Goal: Task Accomplishment & Management: Manage account settings

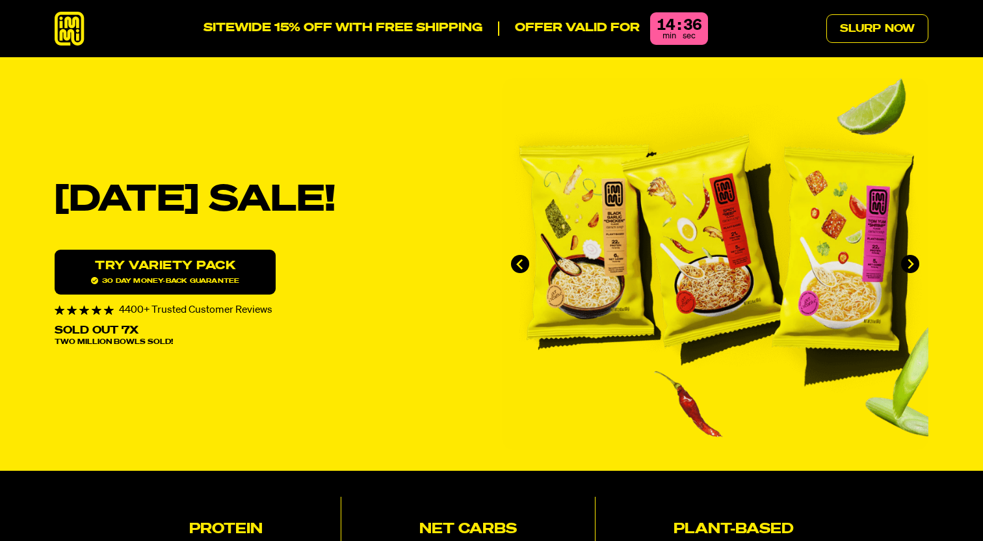
click at [62, 33] on icon at bounding box center [70, 29] width 30 height 34
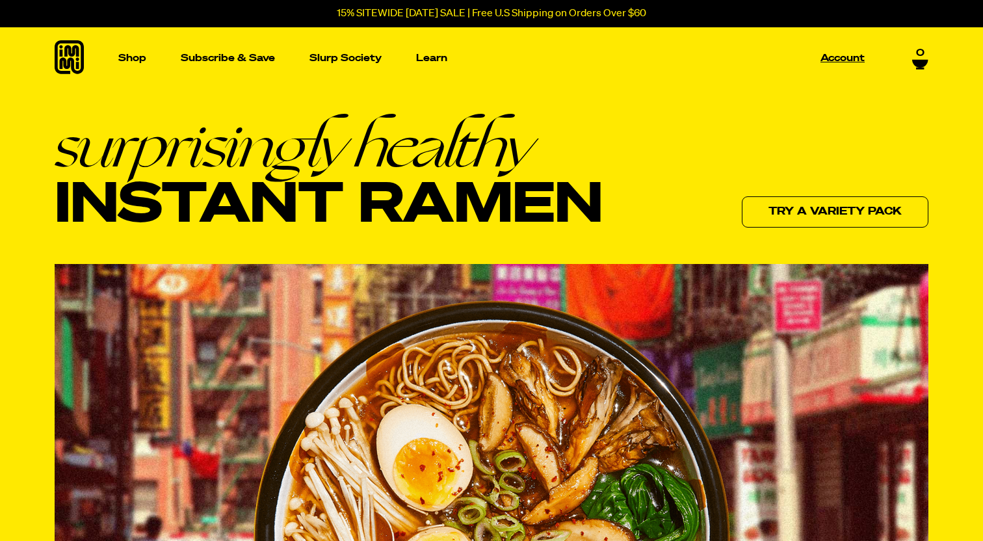
click at [837, 62] on p "Account" at bounding box center [842, 58] width 44 height 10
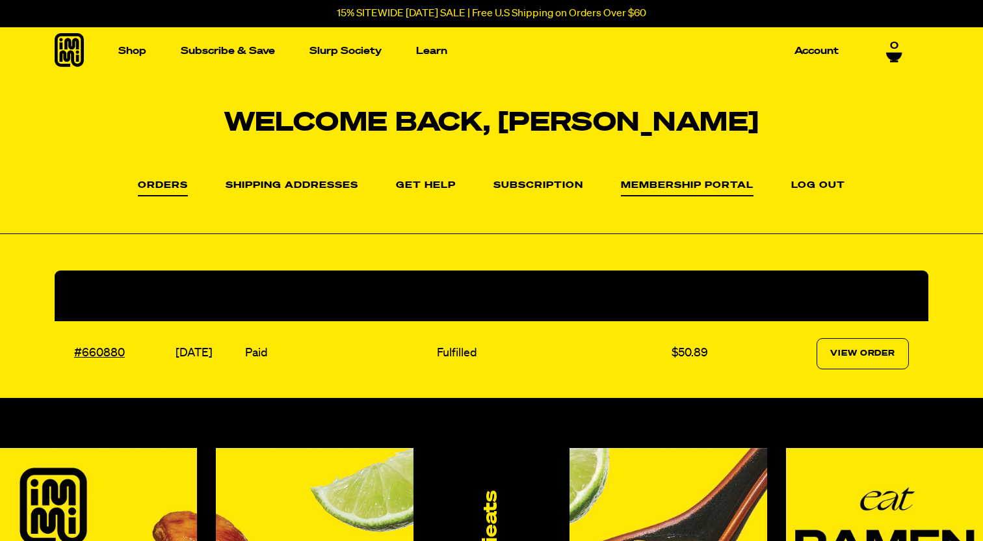
click at [686, 184] on link "Membership Portal" at bounding box center [687, 189] width 133 height 16
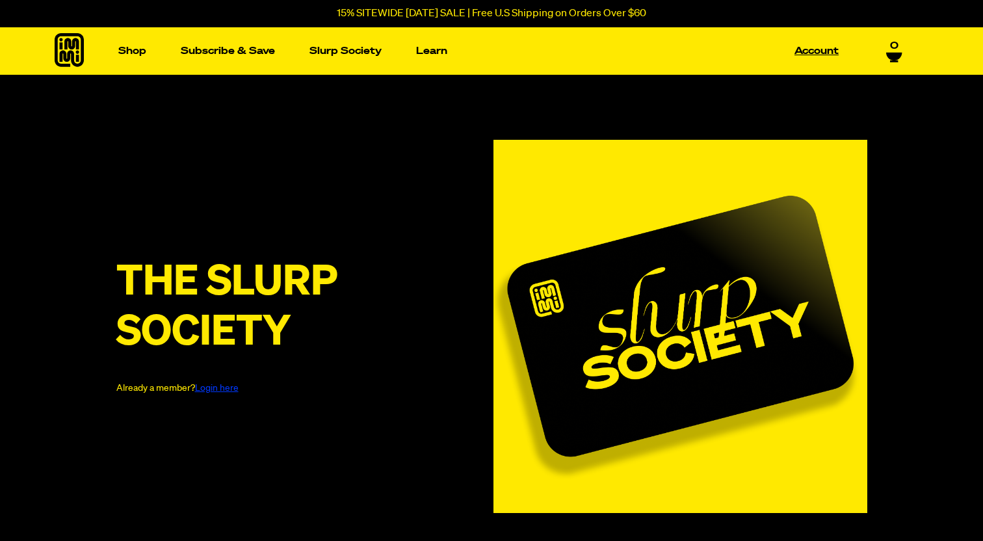
click at [815, 48] on link "Account" at bounding box center [816, 51] width 55 height 20
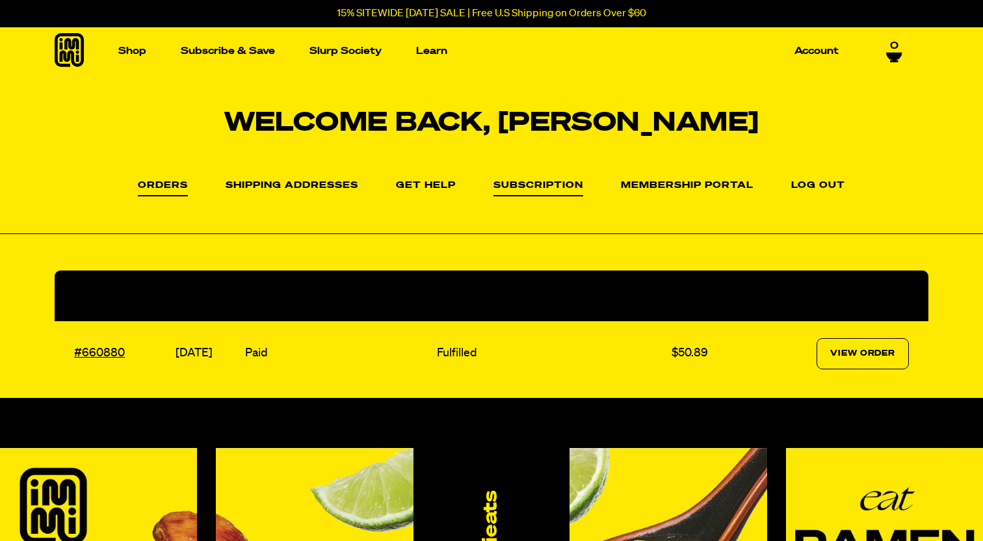
click at [533, 189] on link "Subscription" at bounding box center [538, 189] width 90 height 16
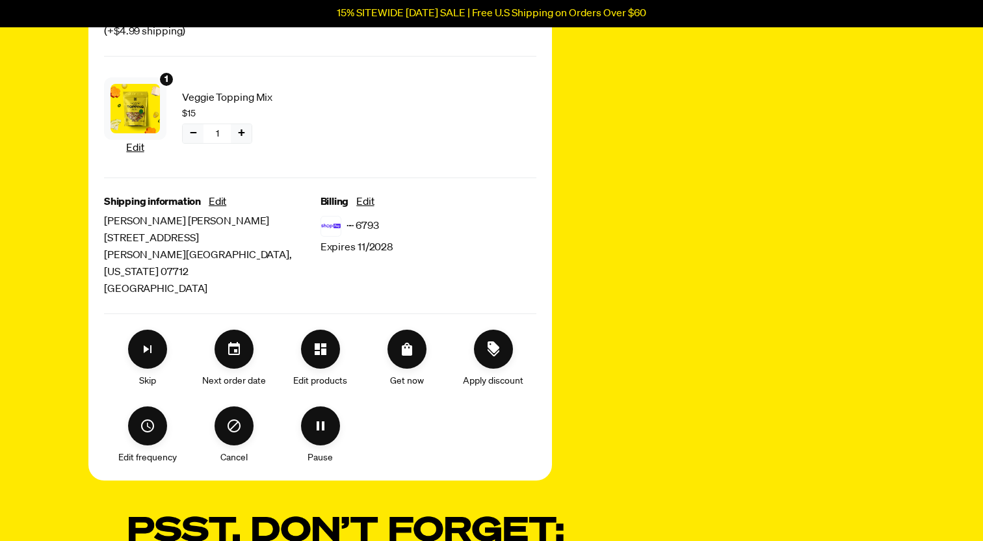
scroll to position [260, 0]
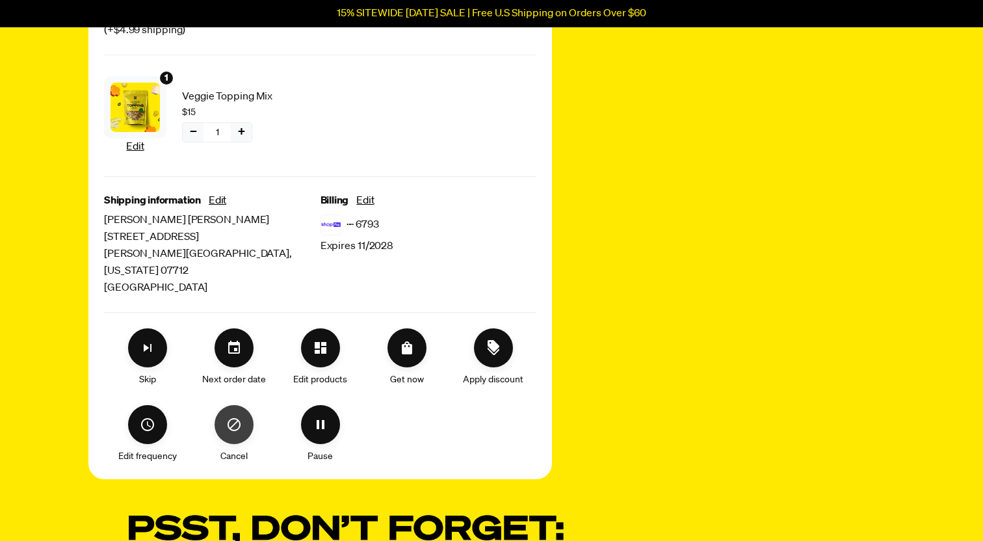
click at [234, 417] on icon "Cancel" at bounding box center [234, 425] width 16 height 16
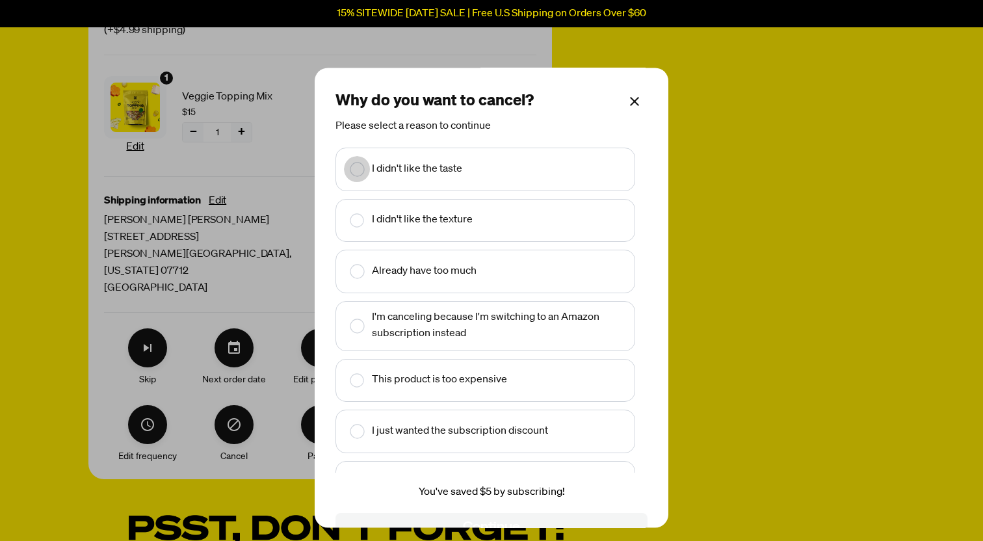
click at [354, 175] on rect "Make changes for subscription" at bounding box center [357, 170] width 14 height 14
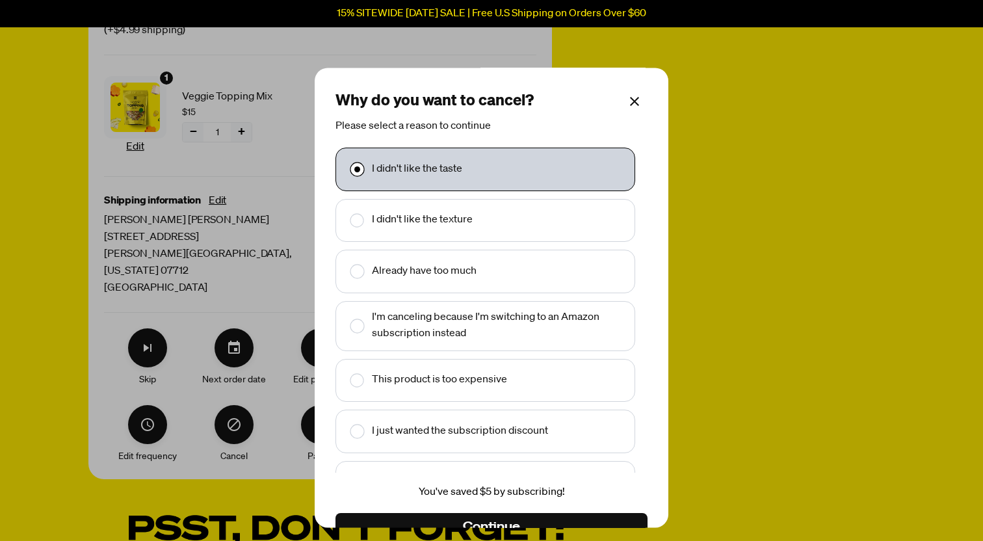
click at [358, 226] on rect "Make changes for subscription" at bounding box center [357, 221] width 14 height 14
checkbox input "false"
checkbox input "true"
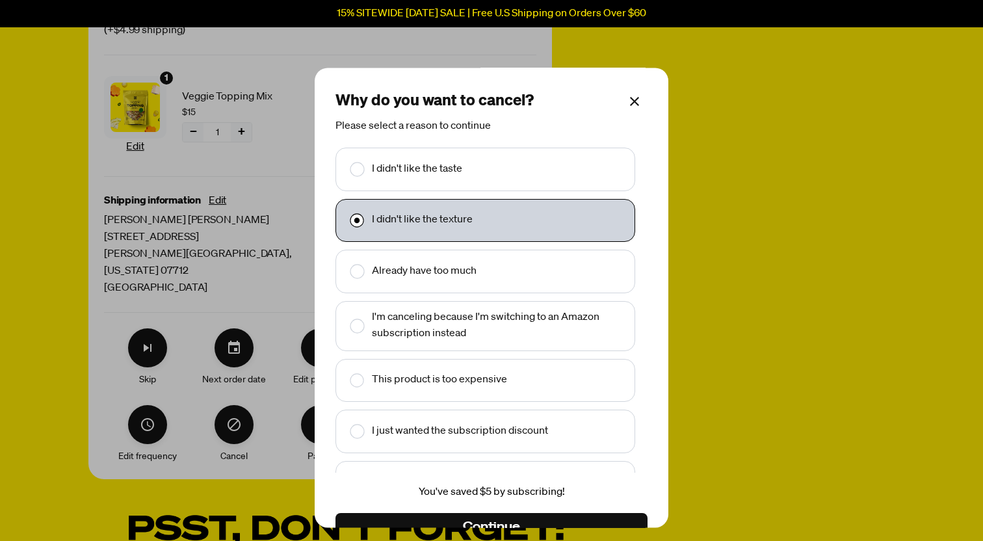
click at [358, 171] on rect "Make changes for subscription" at bounding box center [357, 170] width 14 height 14
checkbox input "true"
checkbox input "false"
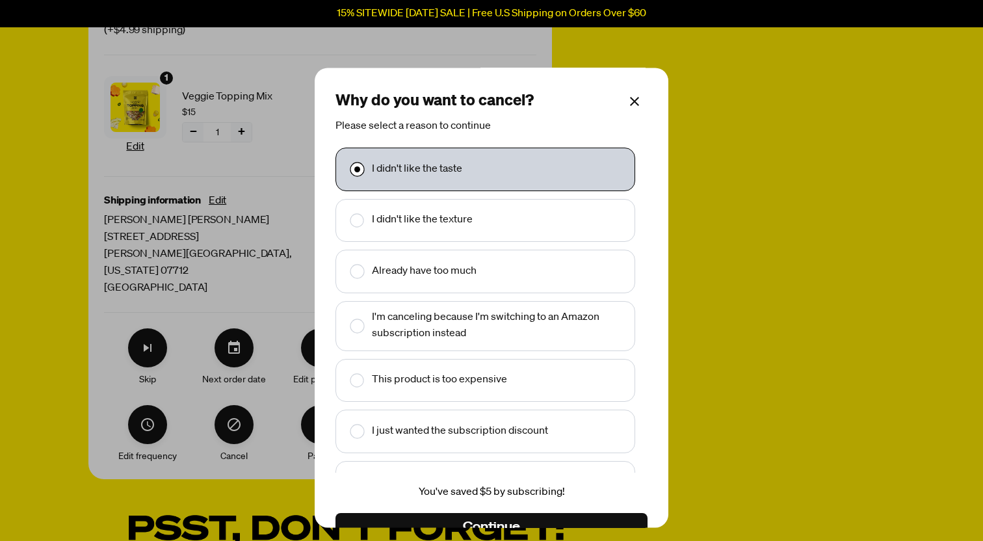
click at [360, 378] on rect "Make changes for subscription" at bounding box center [357, 381] width 14 height 14
checkbox input "false"
checkbox input "true"
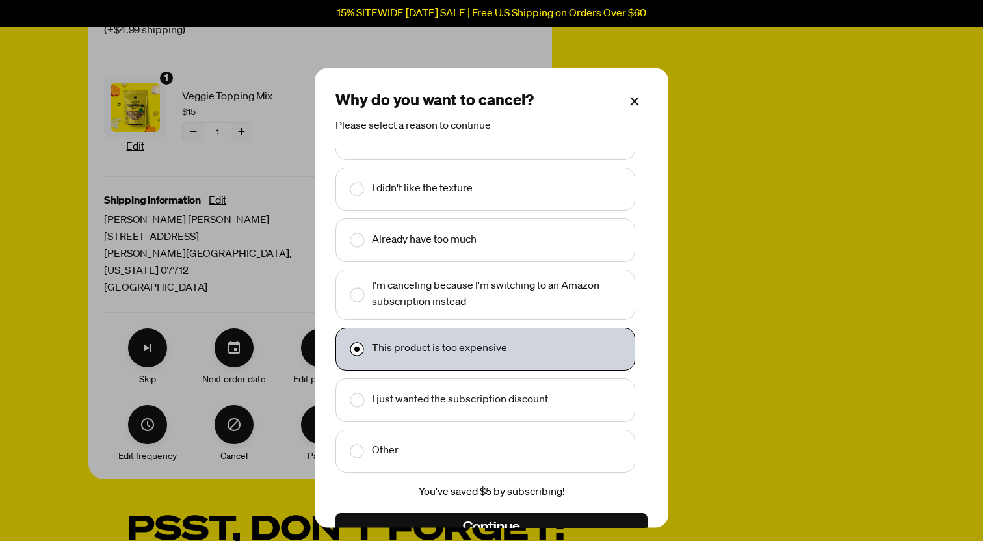
scroll to position [31, 0]
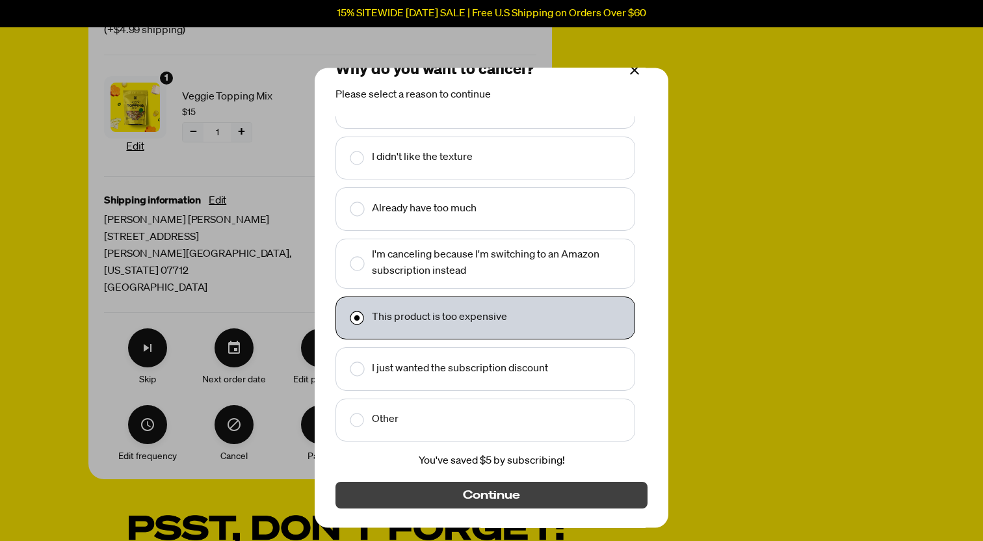
click at [502, 491] on span "Continue" at bounding box center [491, 495] width 57 height 14
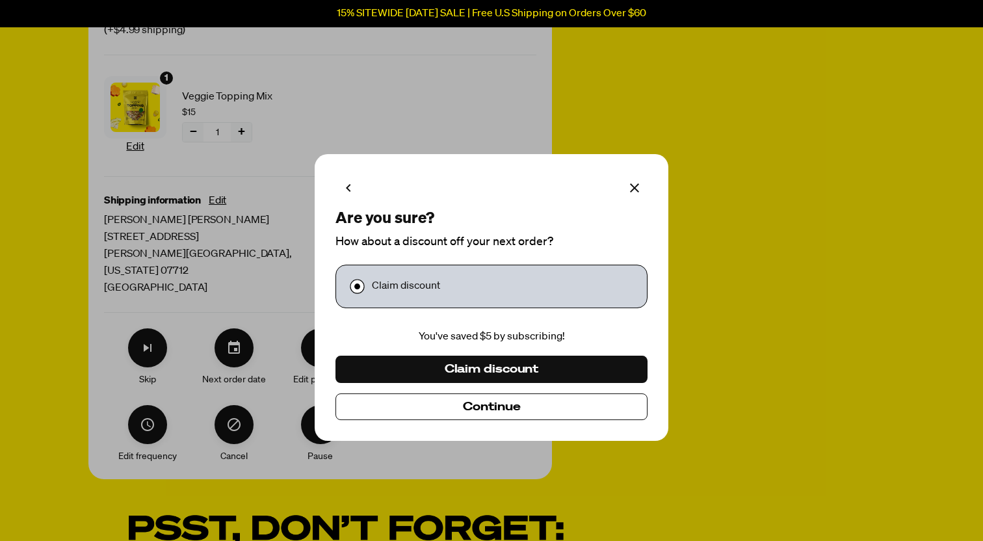
scroll to position [0, 0]
click at [481, 415] on button "Continue" at bounding box center [491, 406] width 312 height 27
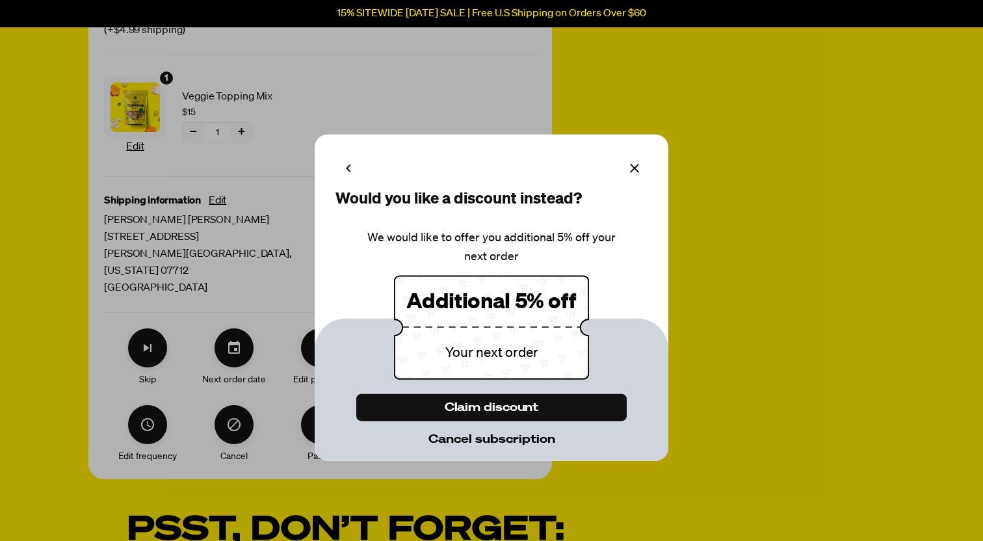
click at [484, 445] on span "Cancel subscription" at bounding box center [491, 439] width 127 height 14
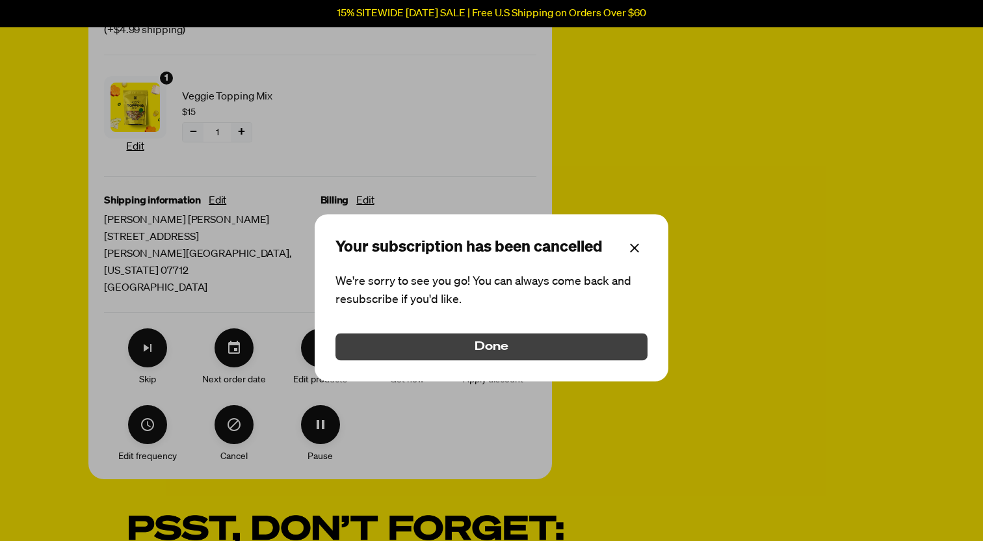
click at [493, 352] on span "Done" at bounding box center [492, 346] width 34 height 14
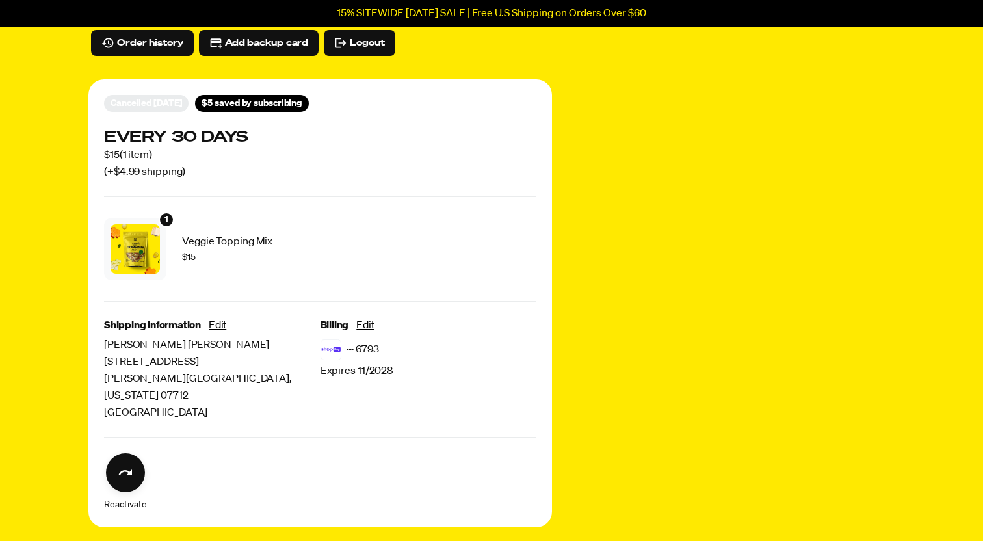
scroll to position [122, 0]
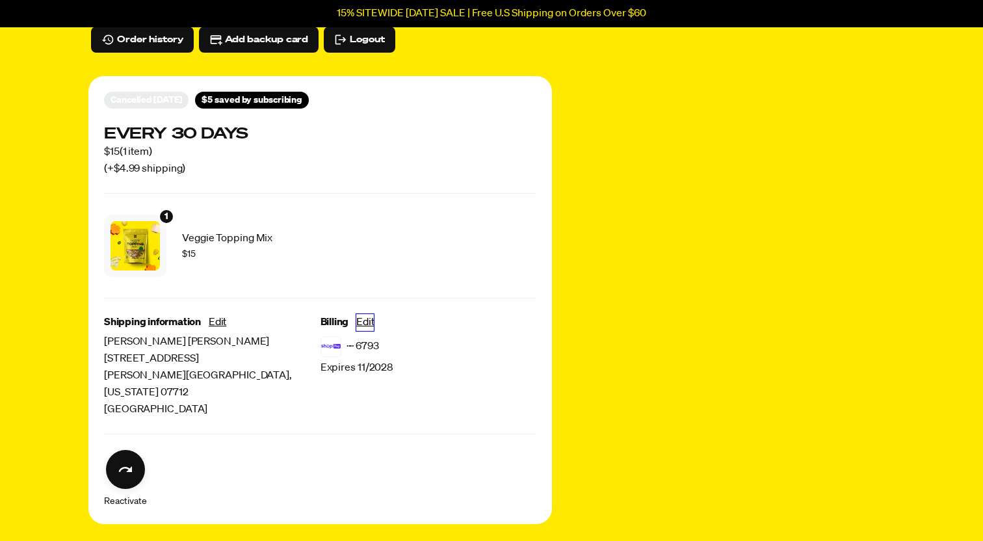
click at [365, 326] on button "Edit" at bounding box center [365, 322] width 18 height 17
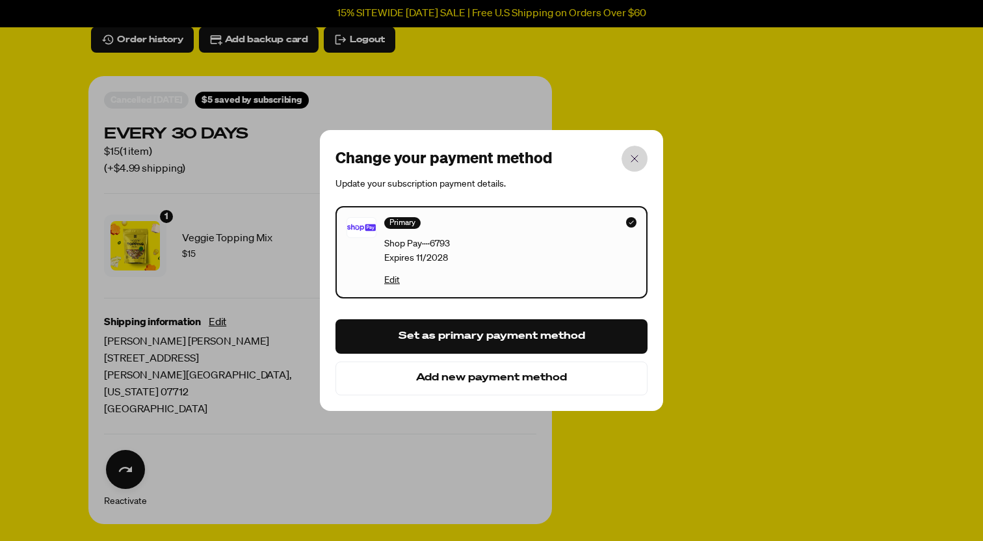
click at [638, 157] on icon "button" at bounding box center [635, 159] width 16 height 16
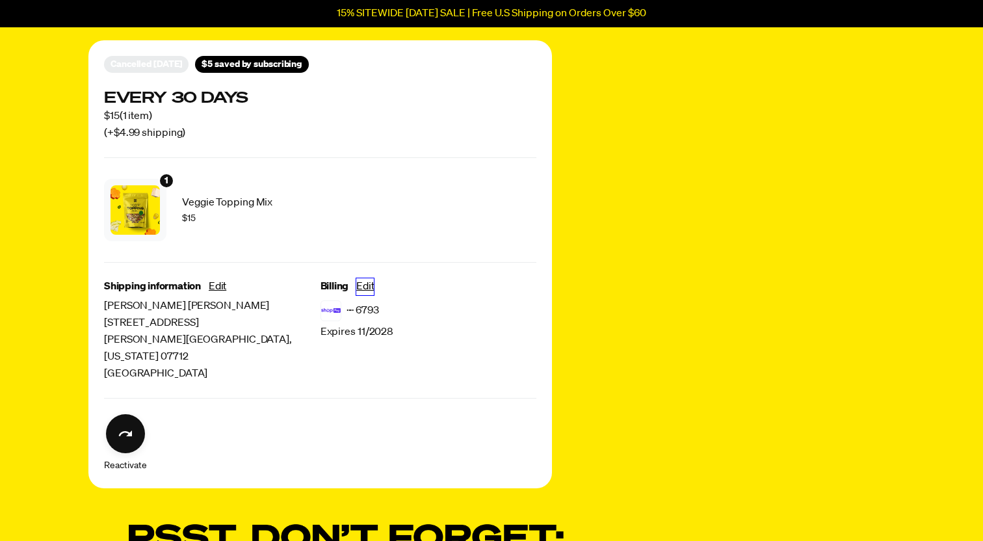
scroll to position [0, 0]
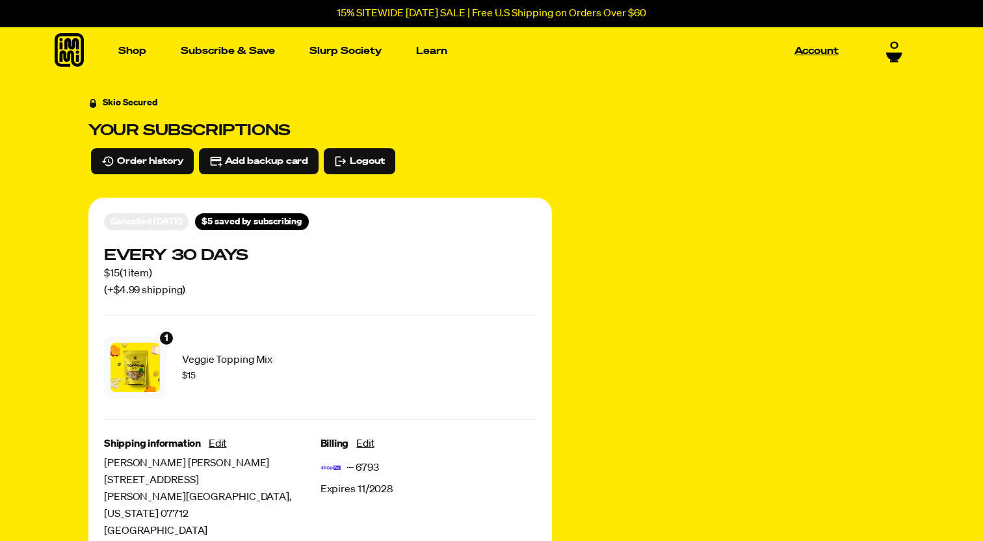
click at [824, 55] on link "Account" at bounding box center [816, 51] width 55 height 20
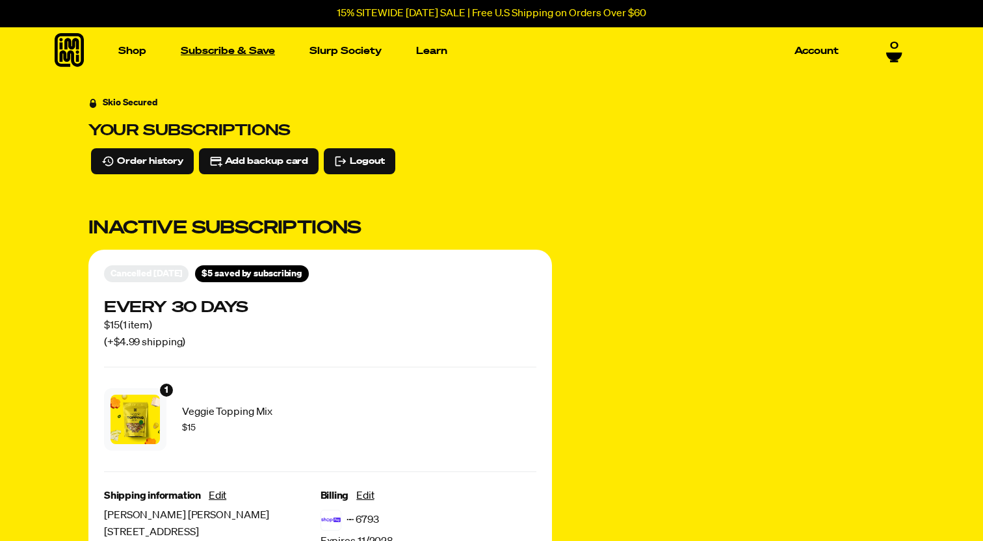
click at [242, 49] on link "Subscribe & Save" at bounding box center [228, 51] width 105 height 20
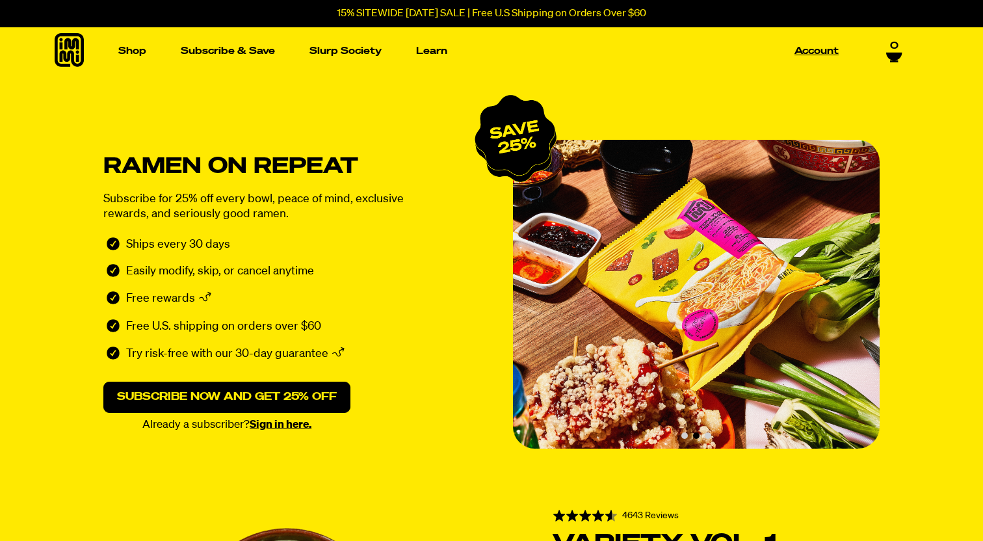
click at [824, 48] on link "Account" at bounding box center [816, 51] width 55 height 20
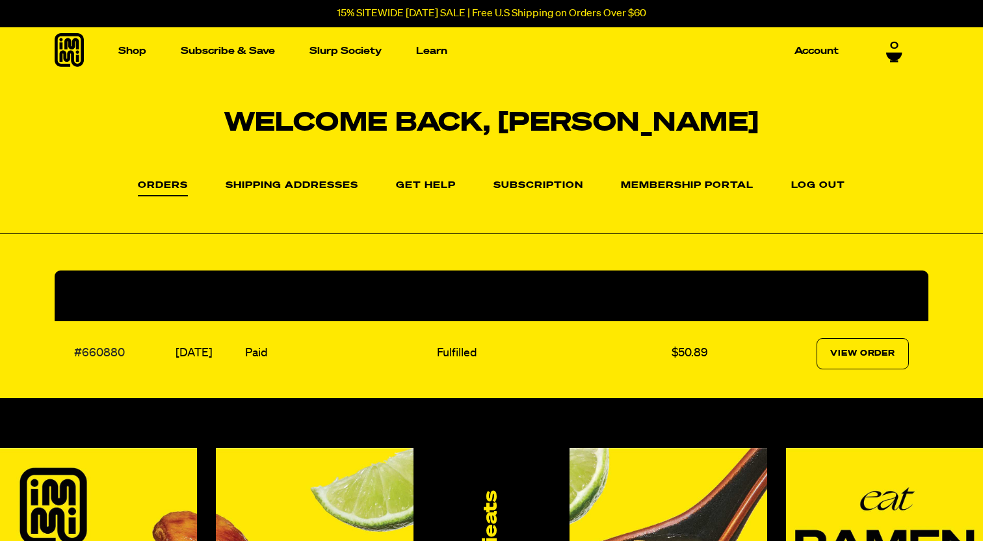
click at [109, 352] on link "#660880" at bounding box center [99, 353] width 51 height 12
